Goal: Find contact information: Obtain details needed to contact an individual or organization

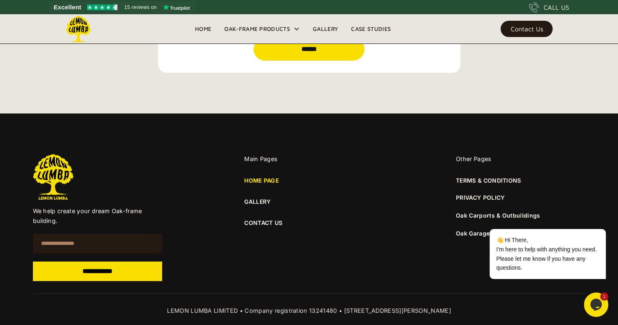
scroll to position [2897, 0]
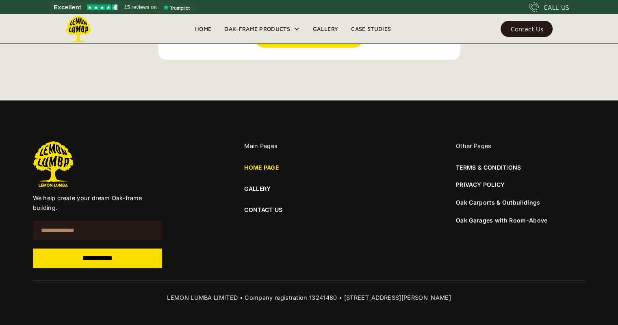
click at [260, 205] on link "CONTACT US" at bounding box center [309, 209] width 130 height 9
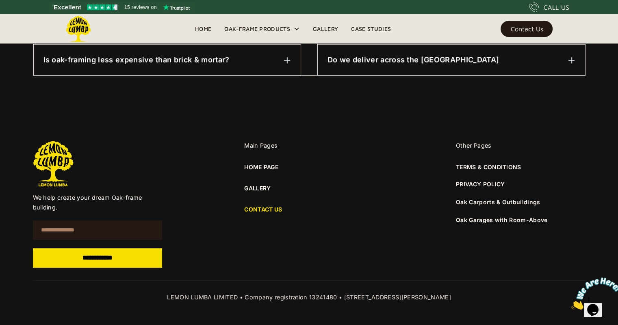
scroll to position [568, 0]
